Goal: Transaction & Acquisition: Purchase product/service

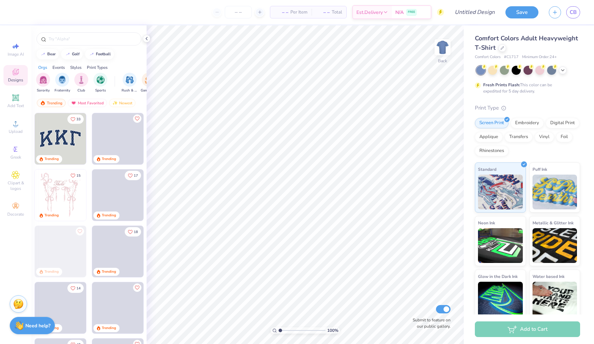
click at [63, 128] on img at bounding box center [60, 138] width 51 height 51
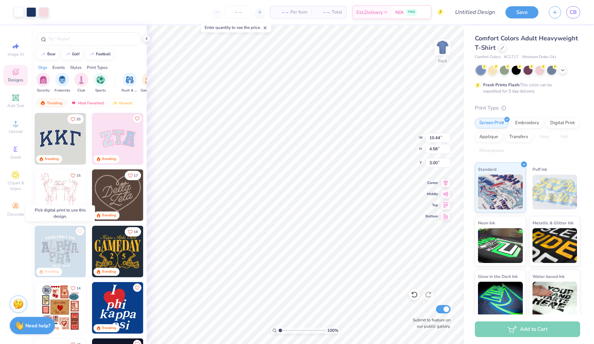
click at [34, 257] on img at bounding box center [8, 250] width 51 height 51
click at [57, 259] on img at bounding box center [60, 250] width 51 height 51
type input "5.72"
click at [561, 71] on icon at bounding box center [563, 70] width 6 height 6
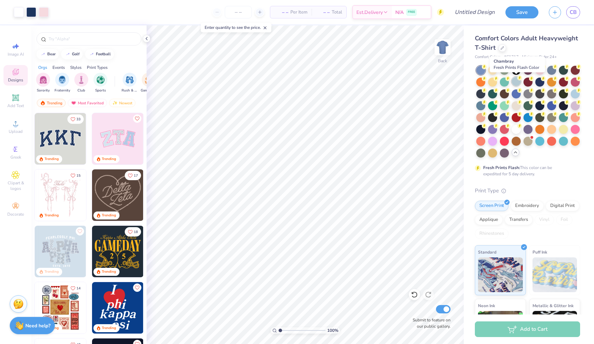
click at [515, 85] on div at bounding box center [516, 81] width 9 height 9
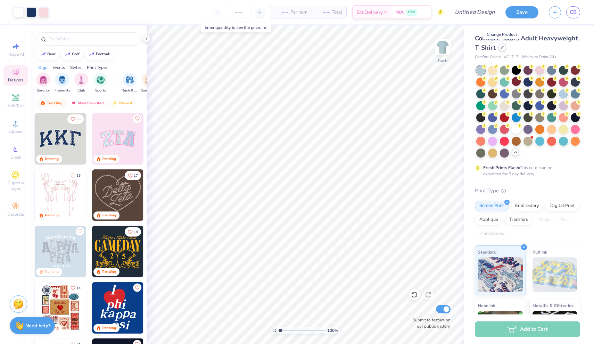
click at [502, 49] on icon at bounding box center [502, 47] width 3 height 3
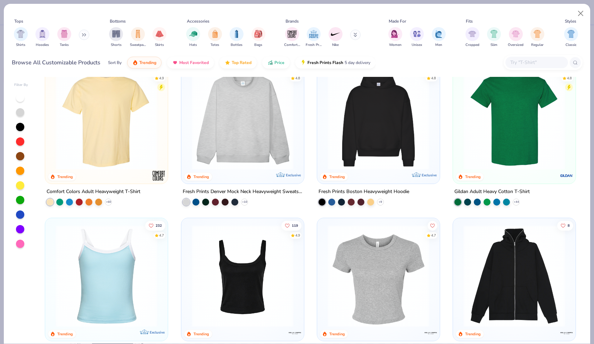
scroll to position [24, 0]
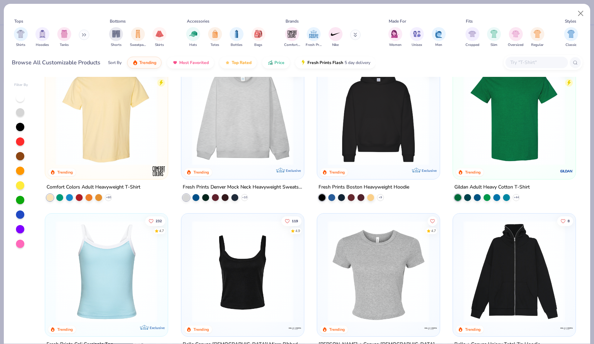
click at [224, 130] on img at bounding box center [242, 114] width 109 height 102
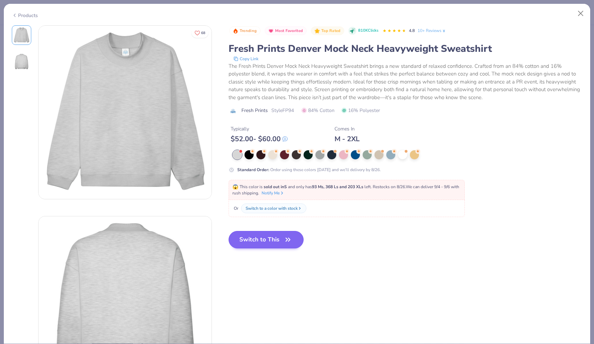
click at [272, 239] on button "Switch to This" at bounding box center [266, 239] width 75 height 17
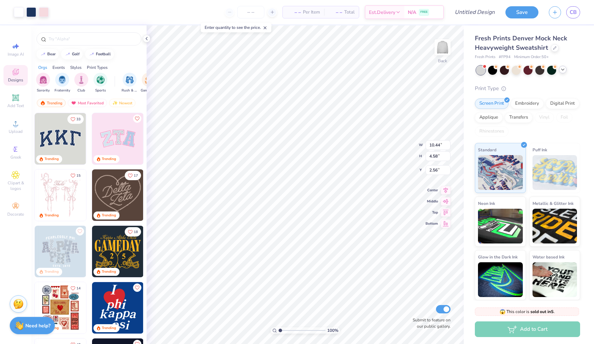
type input "1.76"
type input "12.46"
type input "5.47"
type input "1.97"
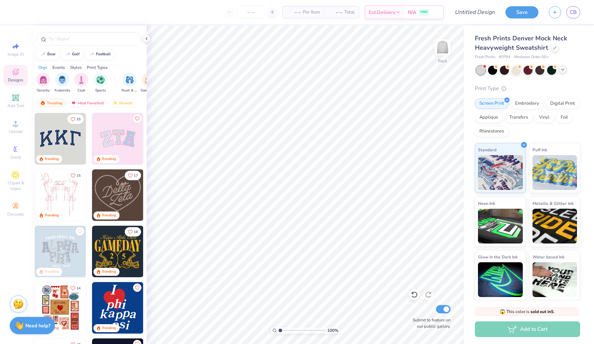
click at [64, 138] on img at bounding box center [60, 138] width 51 height 51
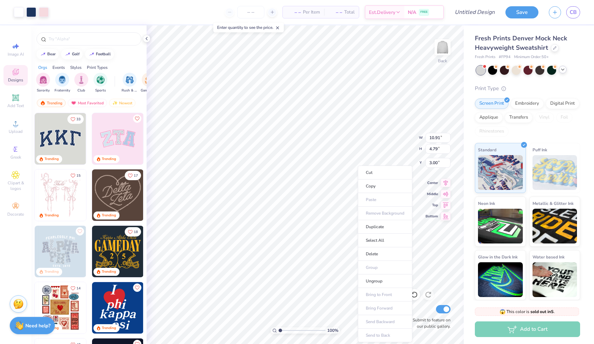
type input "3.73"
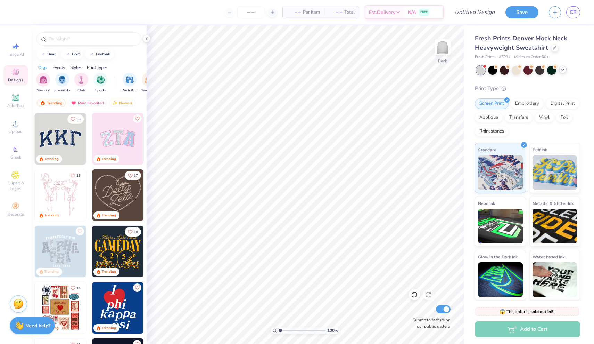
click at [116, 134] on img at bounding box center [117, 138] width 51 height 51
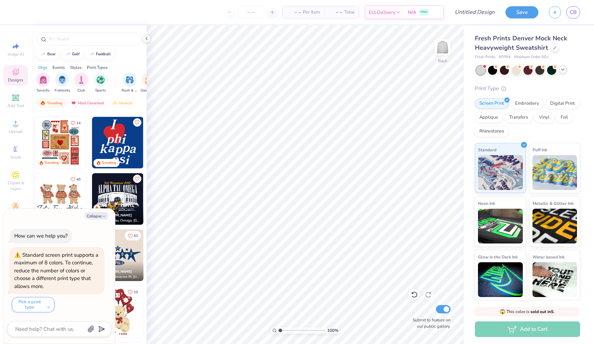
scroll to position [176, 0]
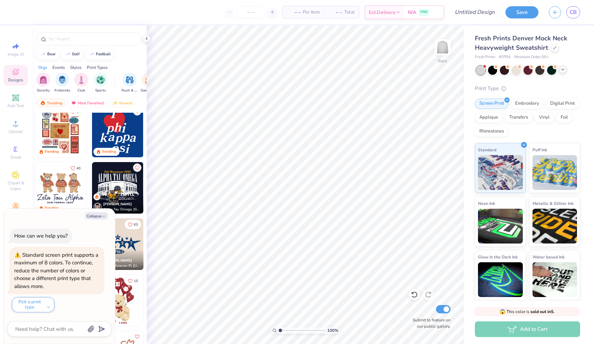
click at [122, 127] on img at bounding box center [117, 131] width 51 height 51
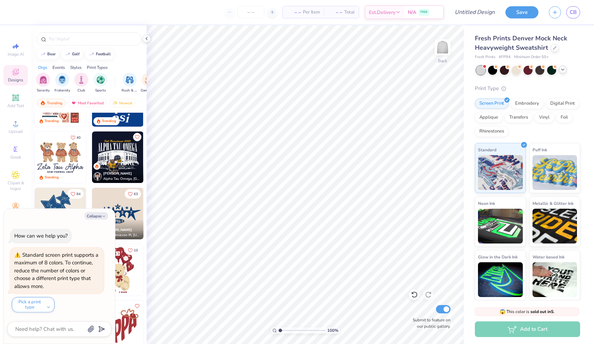
scroll to position [207, 0]
click at [134, 217] on img at bounding box center [117, 212] width 51 height 51
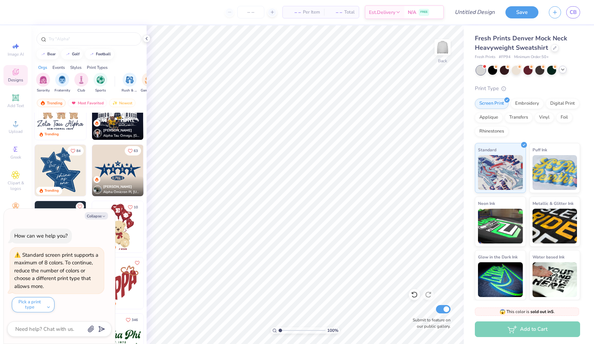
click at [56, 172] on img at bounding box center [60, 170] width 51 height 51
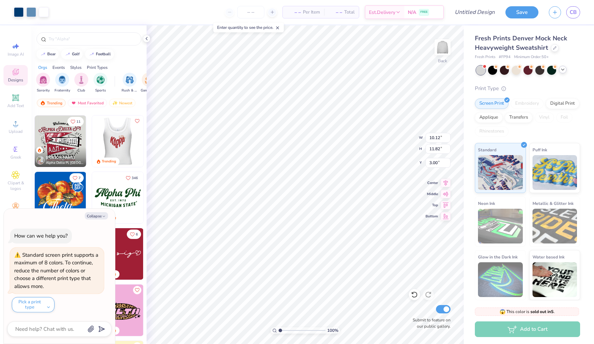
scroll to position [396, 0]
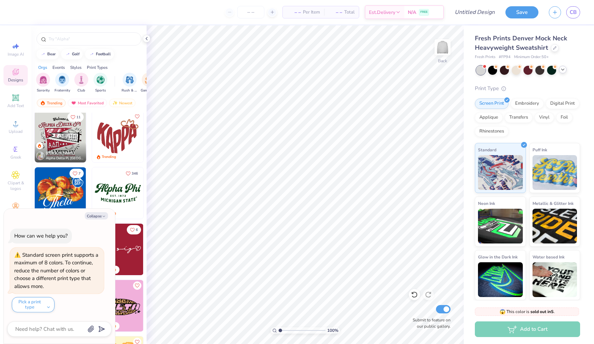
click at [62, 145] on div "[PERSON_NAME] Alpha Delta Pi, [GEOGRAPHIC_DATA][US_STATE] at [GEOGRAPHIC_DATA]" at bounding box center [60, 152] width 51 height 20
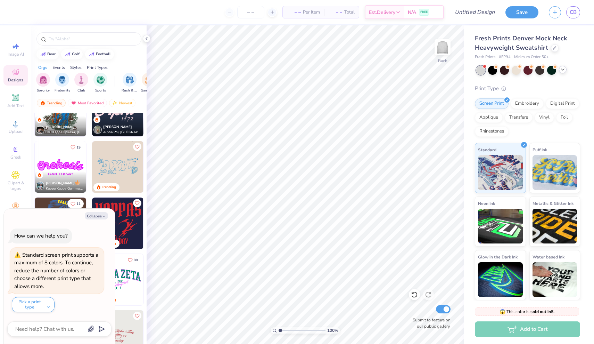
scroll to position [817, 0]
click at [69, 166] on img at bounding box center [60, 166] width 51 height 51
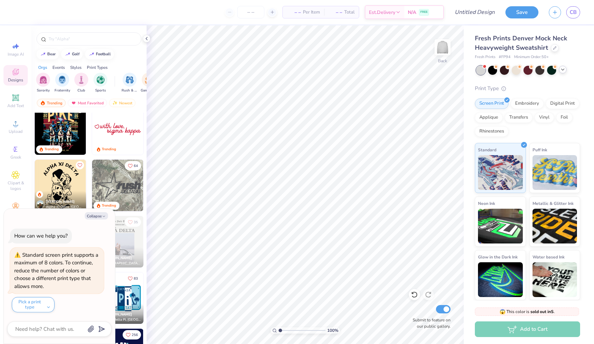
scroll to position [1133, 0]
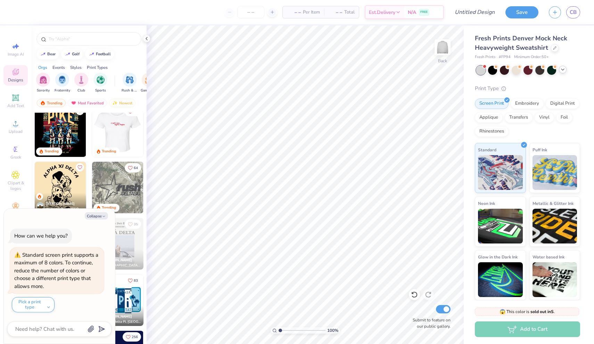
click at [92, 131] on img at bounding box center [66, 130] width 51 height 51
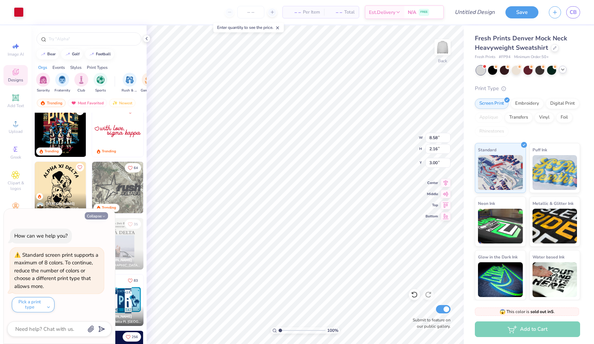
click at [97, 216] on button "Collapse" at bounding box center [96, 215] width 23 height 7
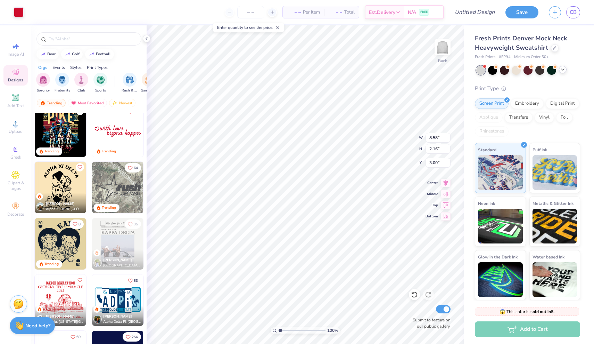
type textarea "x"
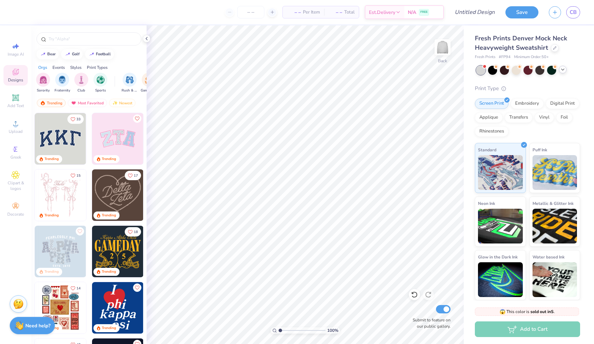
scroll to position [0, 0]
click at [73, 117] on icon "Like" at bounding box center [73, 118] width 4 height 4
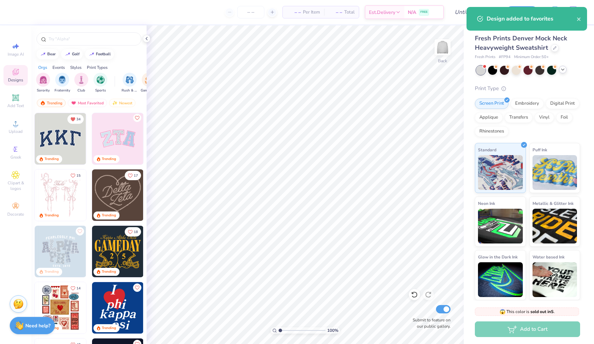
click at [137, 116] on icon "Like" at bounding box center [136, 117] width 5 height 5
click at [67, 243] on img at bounding box center [60, 250] width 51 height 51
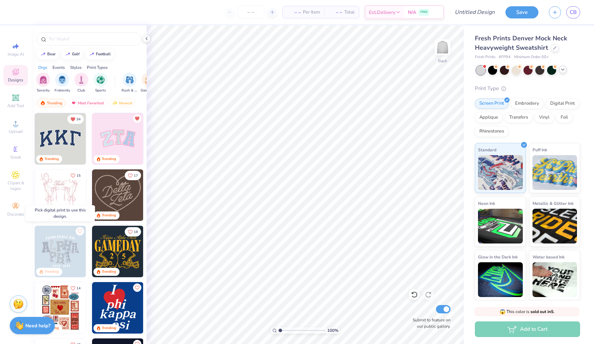
click at [65, 246] on img at bounding box center [60, 250] width 51 height 51
click at [75, 262] on img at bounding box center [60, 250] width 51 height 51
click at [34, 257] on img at bounding box center [8, 250] width 51 height 51
click at [58, 257] on img at bounding box center [60, 250] width 51 height 51
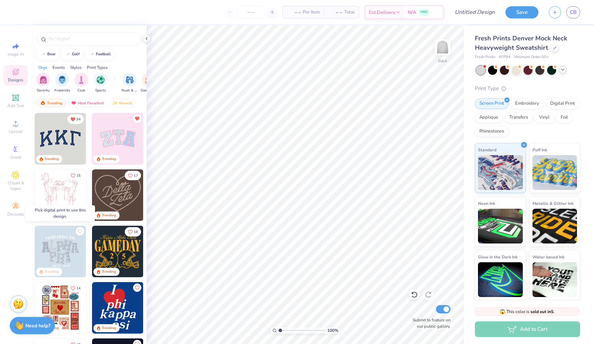
click at [58, 257] on img at bounding box center [60, 250] width 51 height 51
click at [81, 230] on icon "Like" at bounding box center [79, 230] width 5 height 5
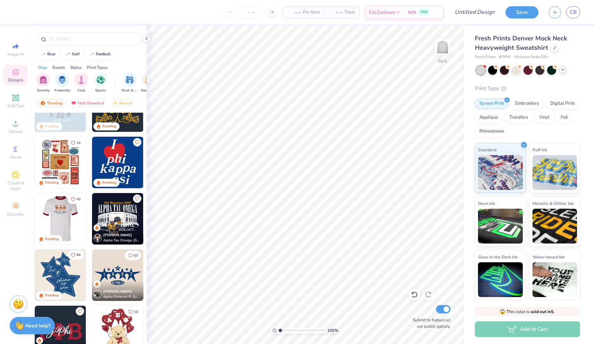
scroll to position [146, 0]
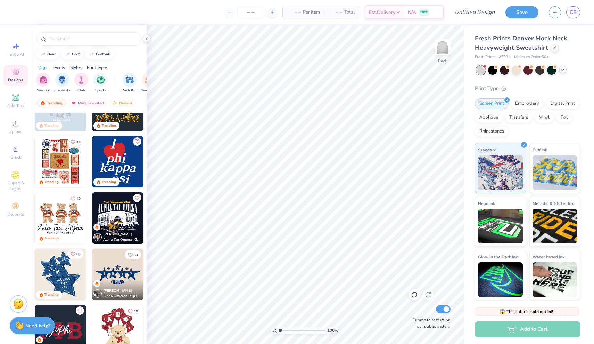
click at [74, 253] on icon "Like" at bounding box center [73, 254] width 5 height 5
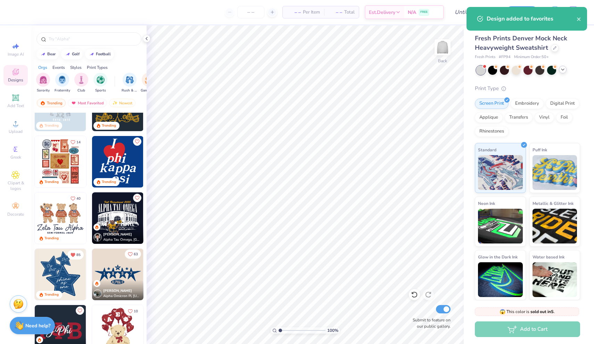
click at [129, 254] on icon "Like" at bounding box center [130, 254] width 5 height 5
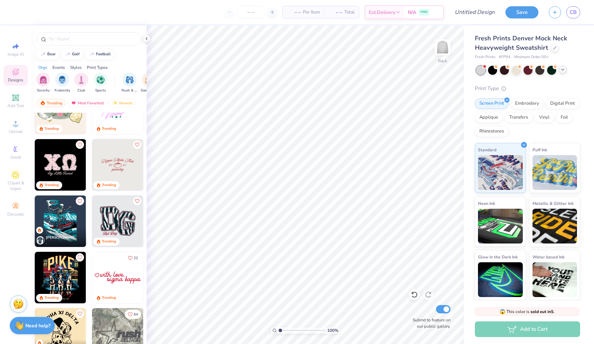
scroll to position [1020, 0]
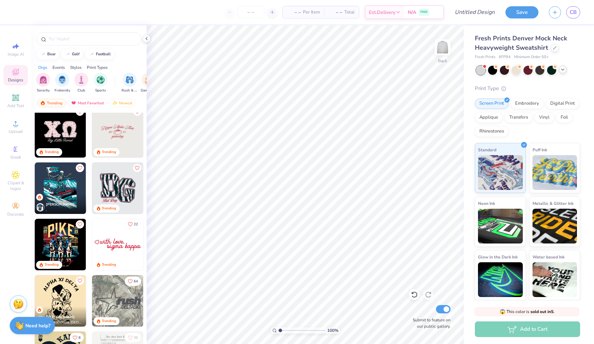
click at [129, 221] on button "22" at bounding box center [133, 223] width 16 height 9
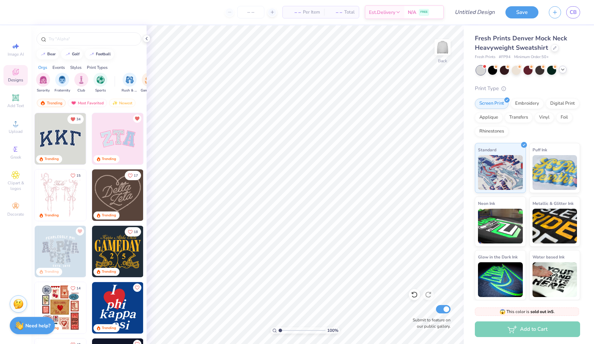
scroll to position [0, 0]
click at [46, 76] on img "filter for Sorority" at bounding box center [43, 79] width 8 height 8
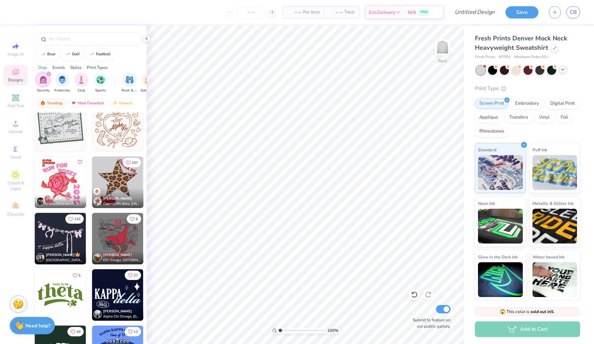
scroll to position [1363, 0]
click at [553, 48] on icon at bounding box center [554, 47] width 3 height 3
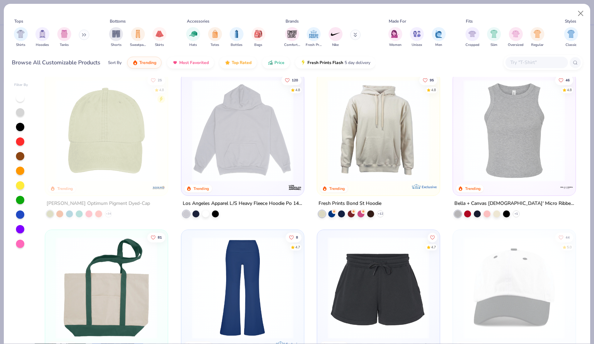
scroll to position [1264, 0]
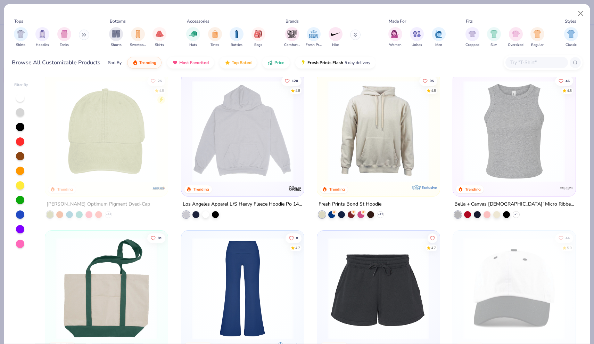
click at [84, 35] on icon at bounding box center [84, 34] width 4 height 3
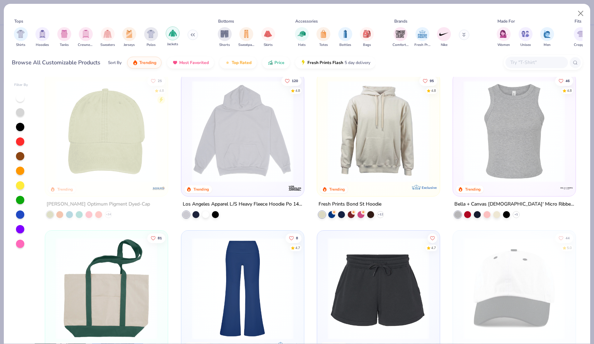
click at [174, 35] on img "filter for Jackets" at bounding box center [173, 33] width 8 height 8
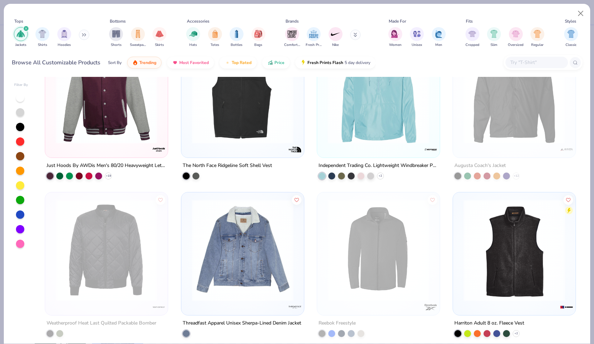
scroll to position [203, 0]
click at [80, 35] on button at bounding box center [84, 35] width 10 height 10
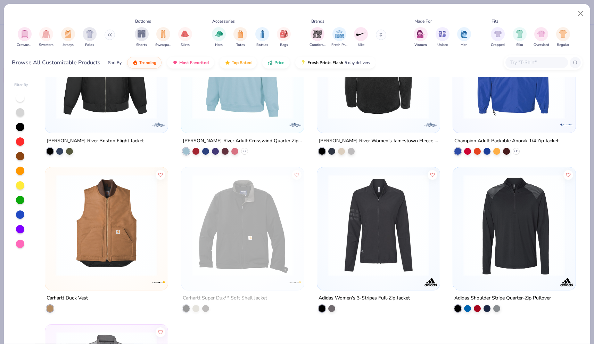
scroll to position [2901, 0]
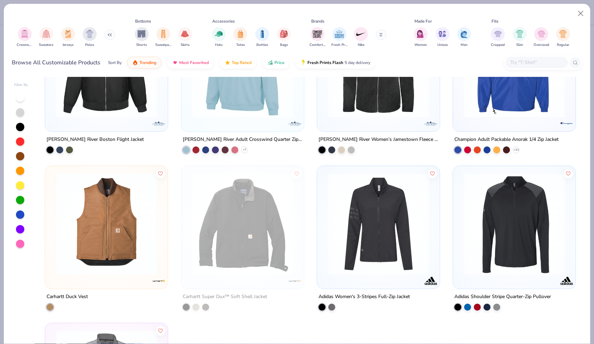
click at [378, 33] on button at bounding box center [381, 35] width 10 height 10
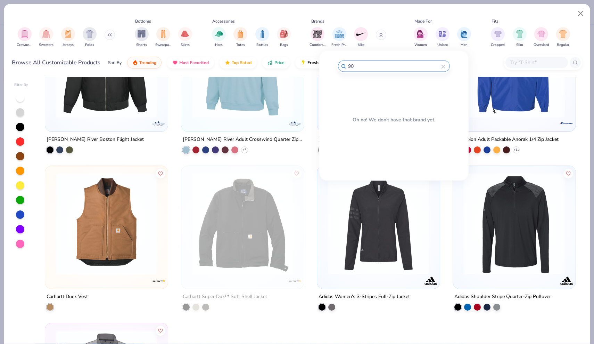
type input "9"
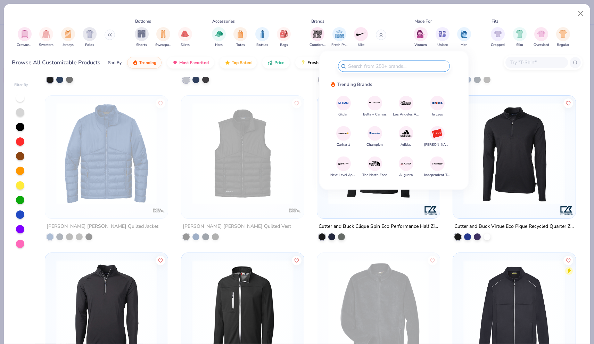
scroll to position [2198, 0]
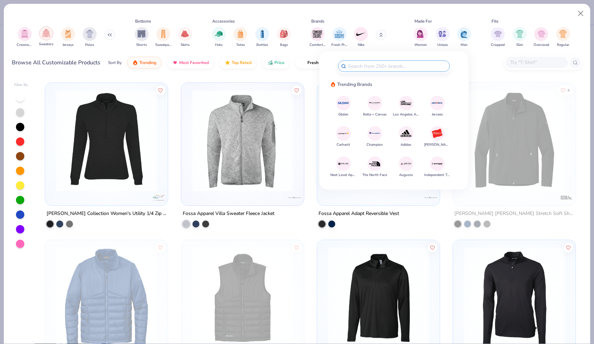
click at [45, 37] on img "filter for Sweaters" at bounding box center [46, 33] width 8 height 8
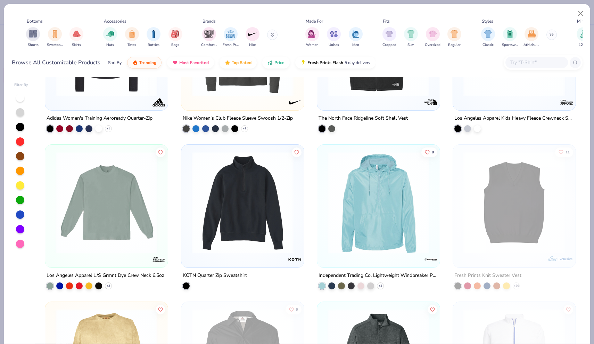
scroll to position [1035, 0]
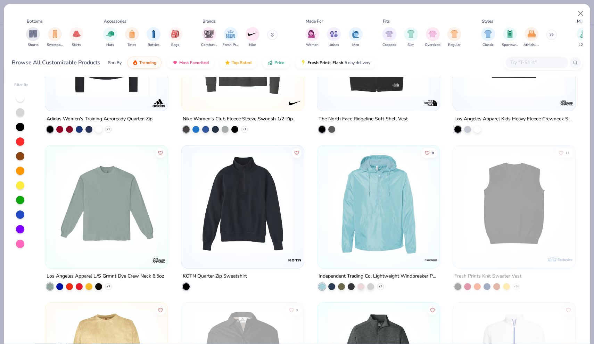
click at [546, 57] on div at bounding box center [537, 62] width 63 height 11
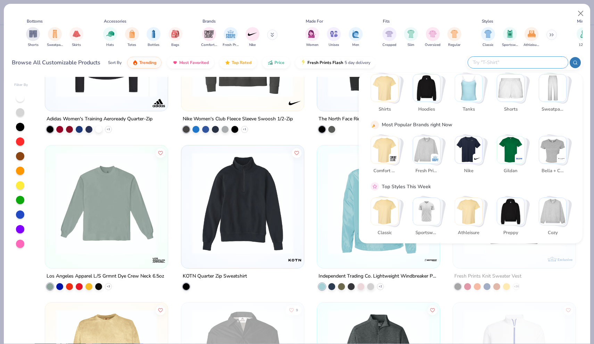
scroll to position [22, 0]
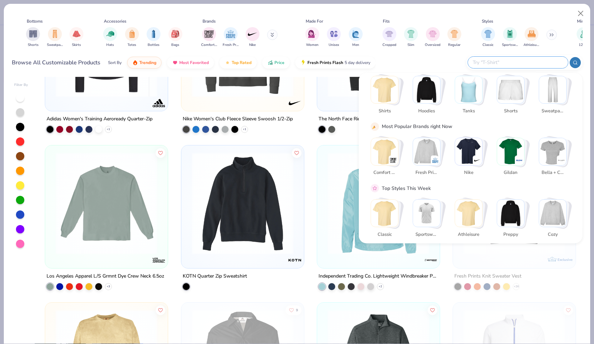
click at [464, 218] on img "Stack Card Button Athleisure" at bounding box center [468, 212] width 27 height 27
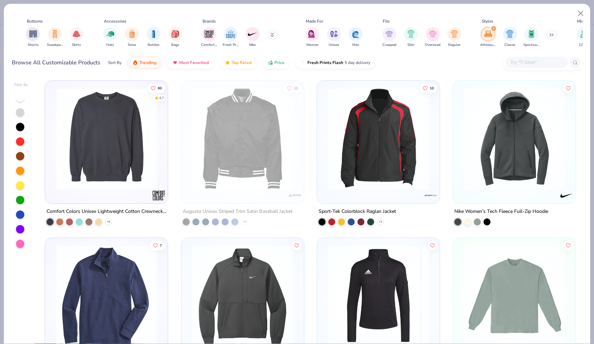
click at [434, 80] on div "10" at bounding box center [378, 141] width 123 height 123
